Goal: Information Seeking & Learning: Learn about a topic

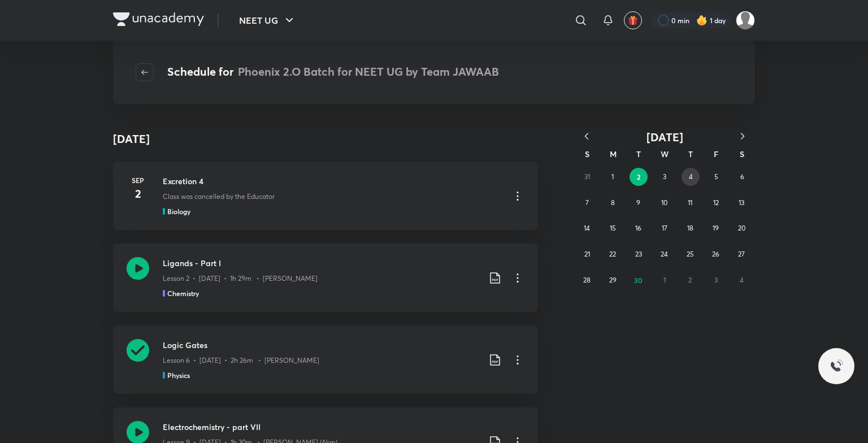
click at [688, 181] on button "4" at bounding box center [691, 177] width 18 height 18
click at [133, 348] on icon at bounding box center [138, 350] width 23 height 23
